Goal: Task Accomplishment & Management: Manage account settings

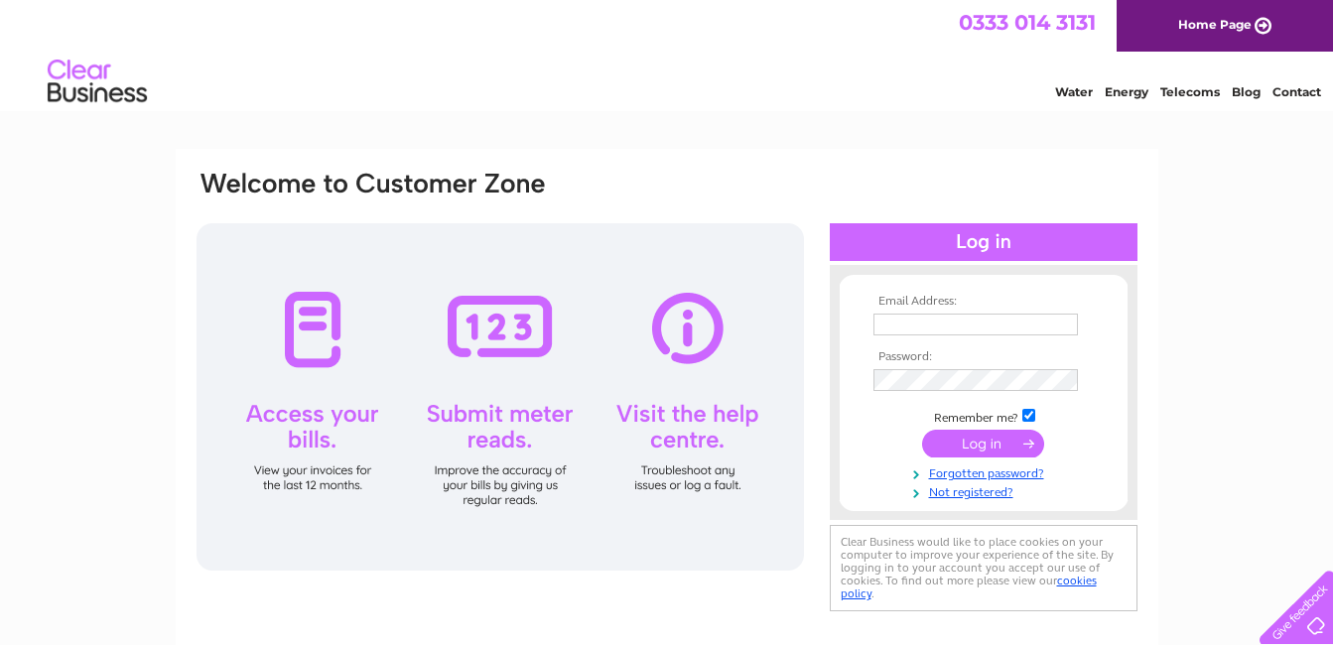
type input "[EMAIL_ADDRESS][DOMAIN_NAME]"
click at [1010, 444] on input "submit" at bounding box center [983, 444] width 122 height 28
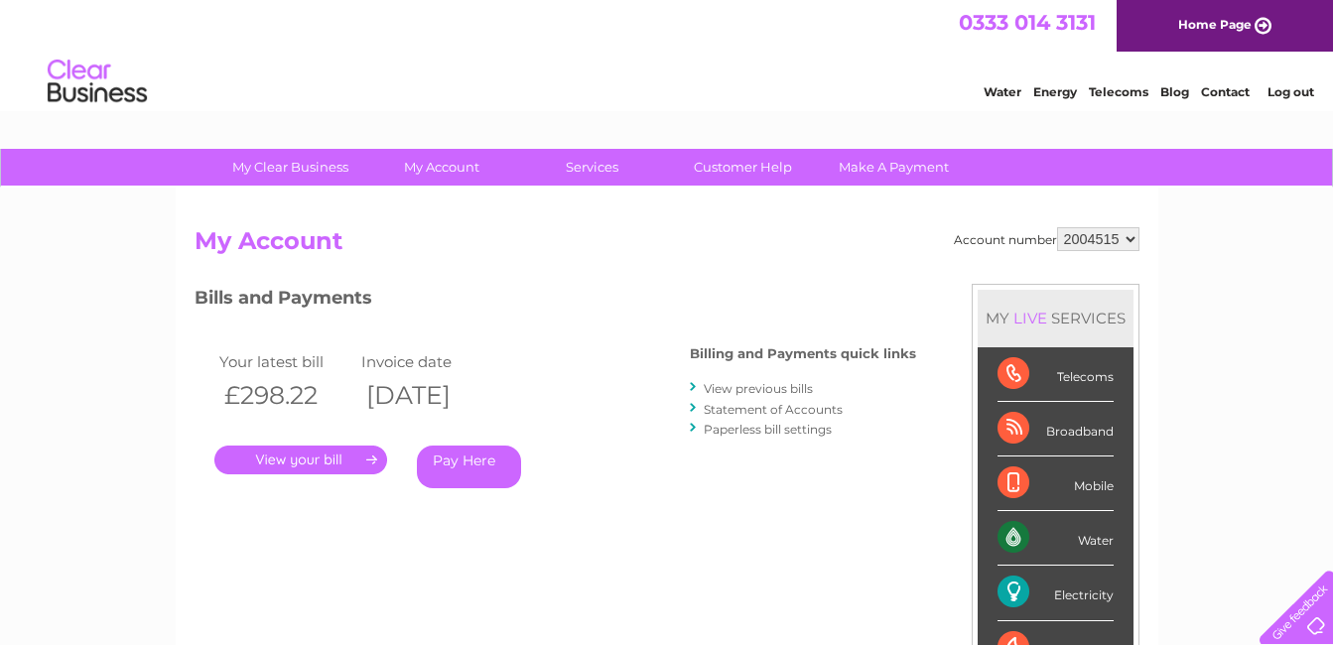
click at [303, 467] on link "." at bounding box center [300, 460] width 173 height 29
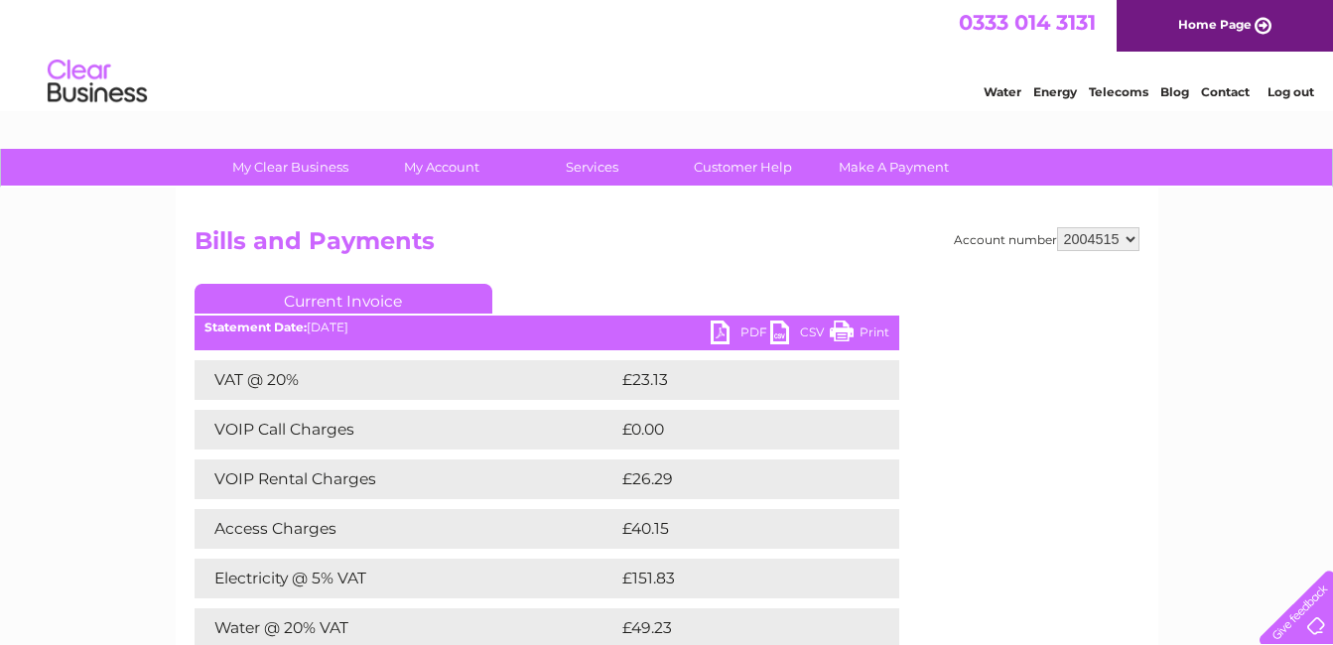
scroll to position [198, 0]
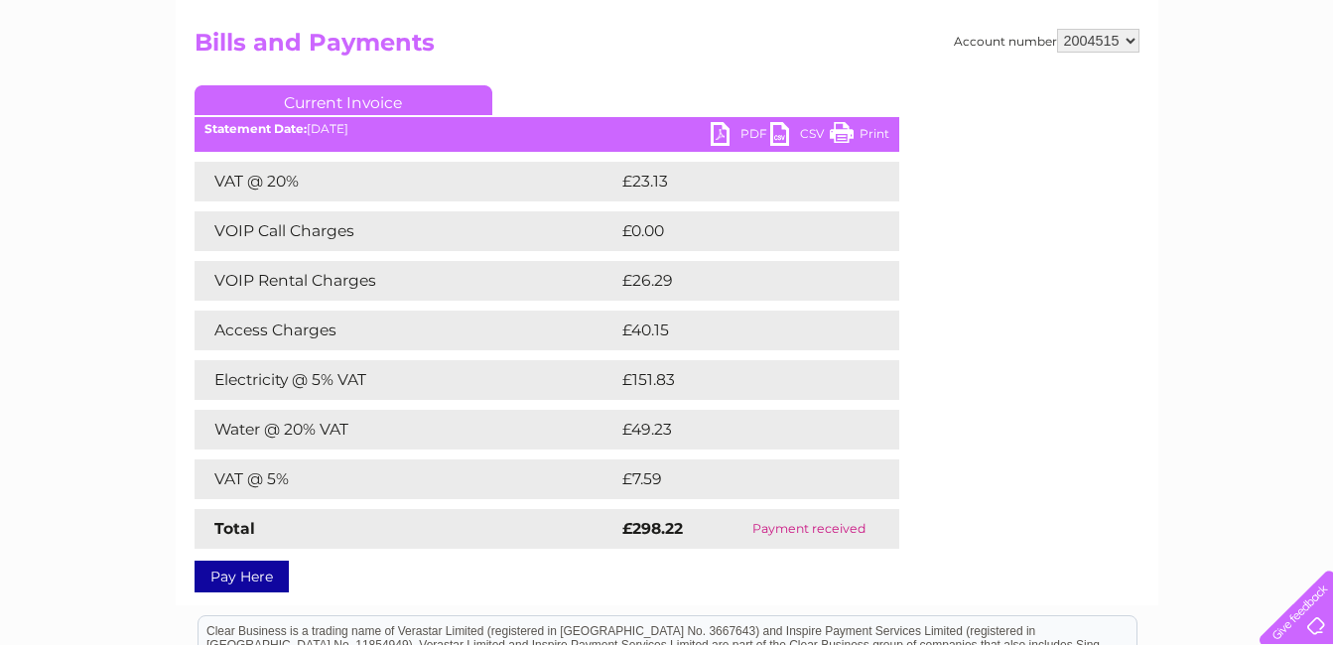
click at [737, 130] on link "PDF" at bounding box center [740, 136] width 60 height 29
